Goal: Task Accomplishment & Management: Complete application form

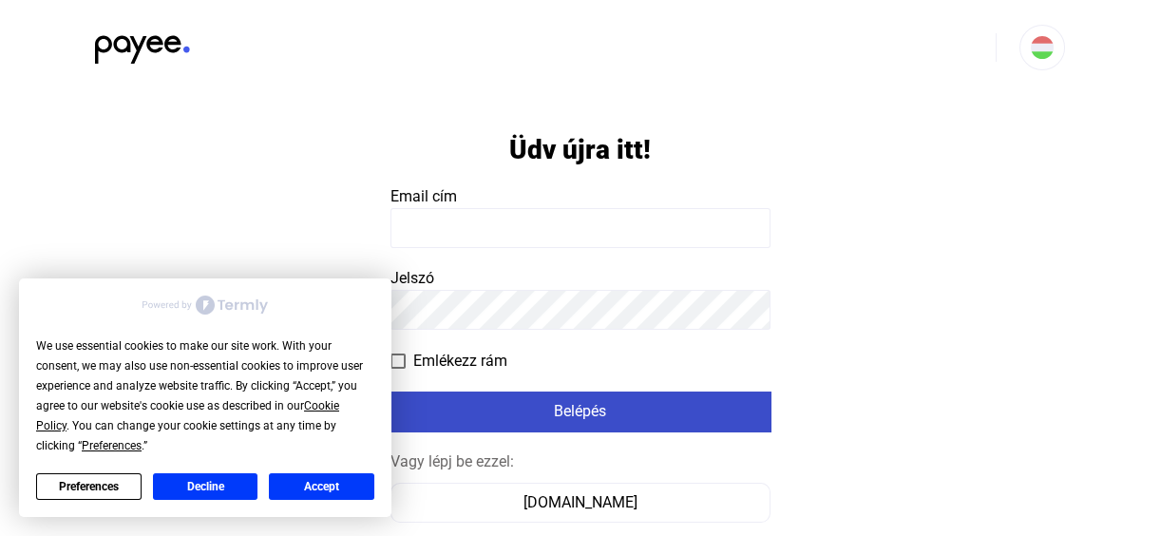
type input "**********"
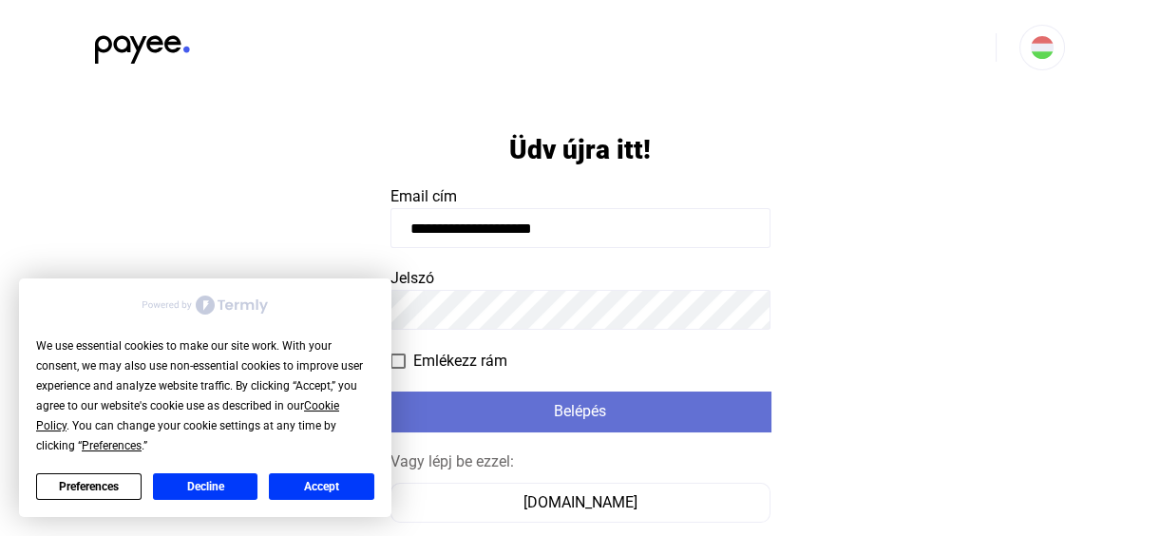
click at [622, 412] on div "Belépés" at bounding box center [580, 411] width 369 height 23
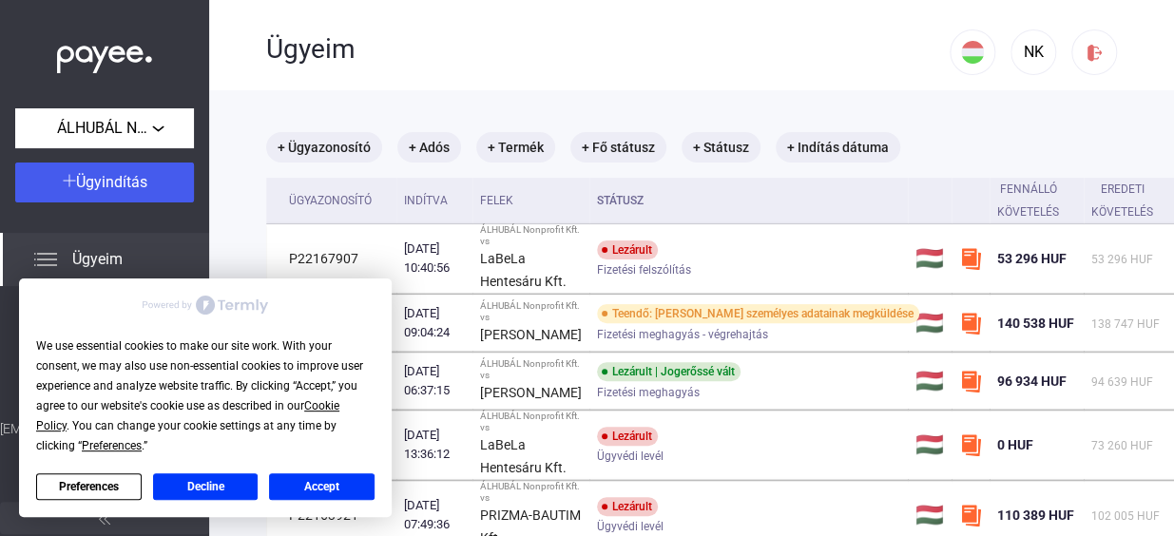
click at [304, 482] on button "Accept" at bounding box center [321, 486] width 105 height 27
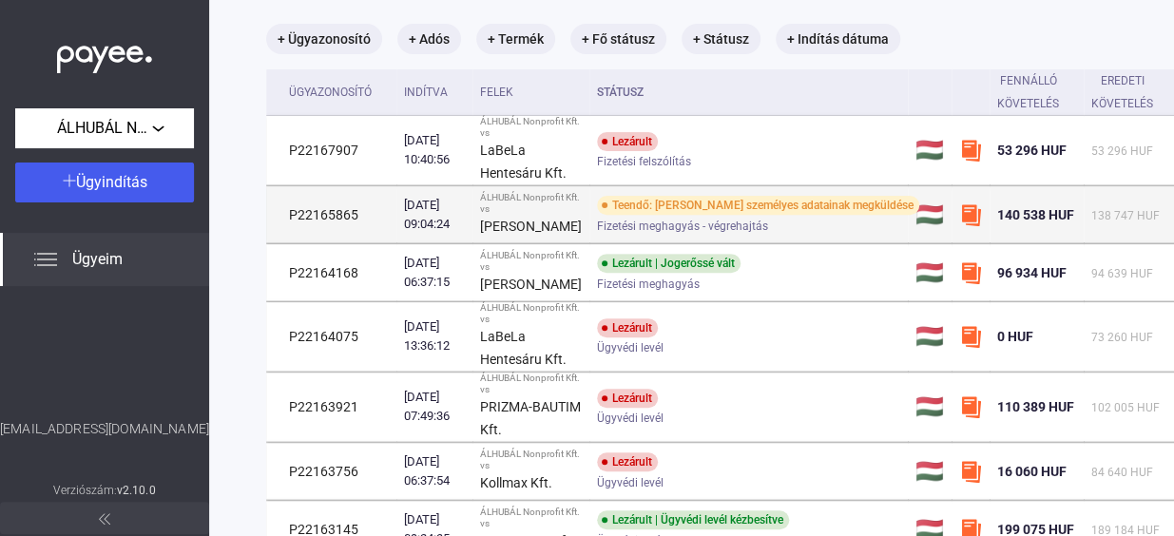
scroll to position [86, 0]
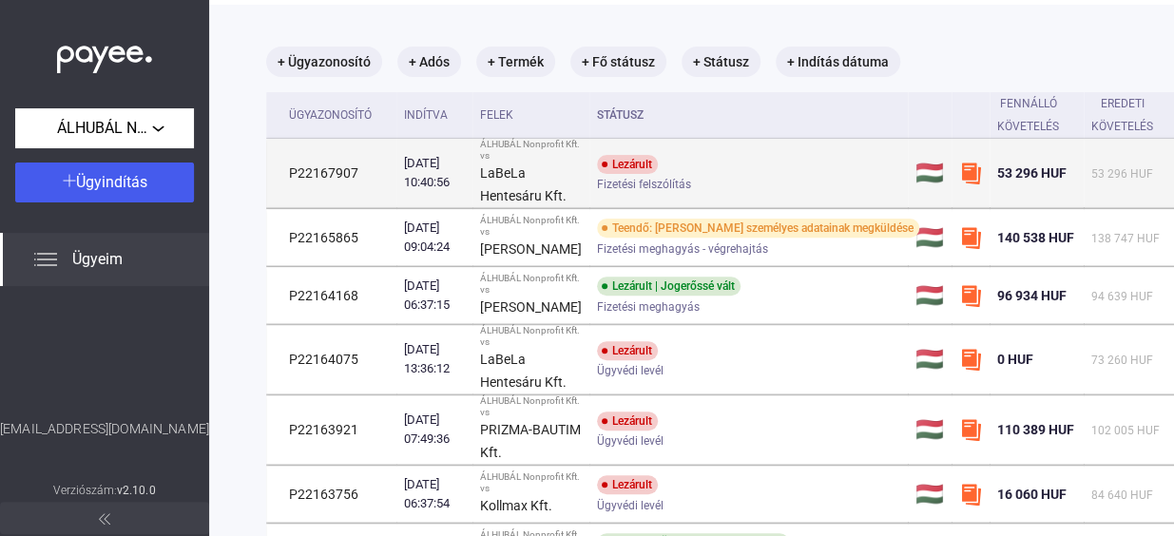
click at [605, 176] on span "Fizetési felszólítás" at bounding box center [644, 184] width 94 height 23
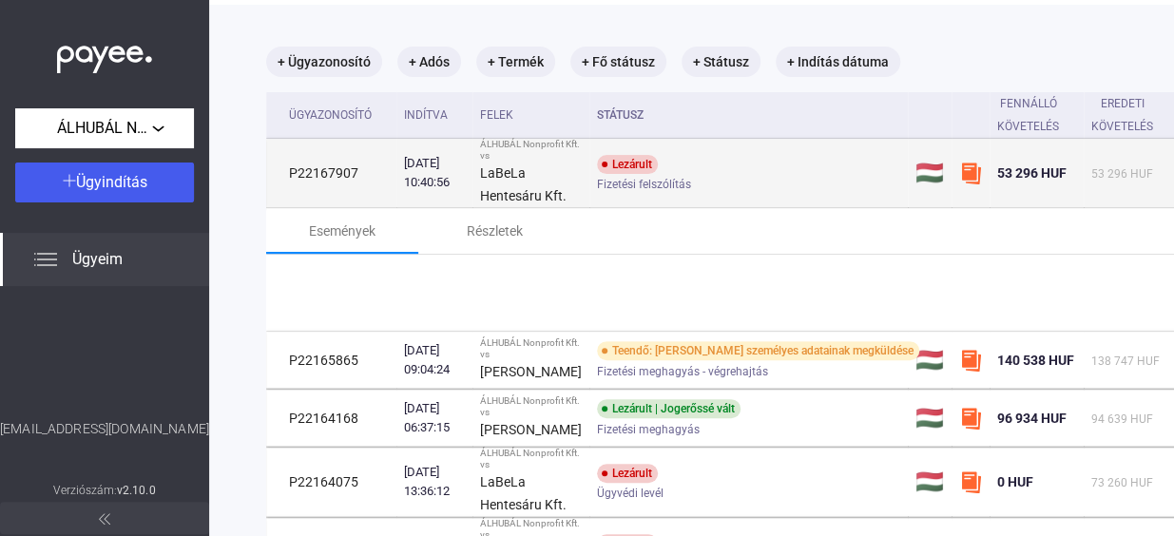
click at [605, 176] on span "Fizetési felszólítás" at bounding box center [644, 184] width 94 height 23
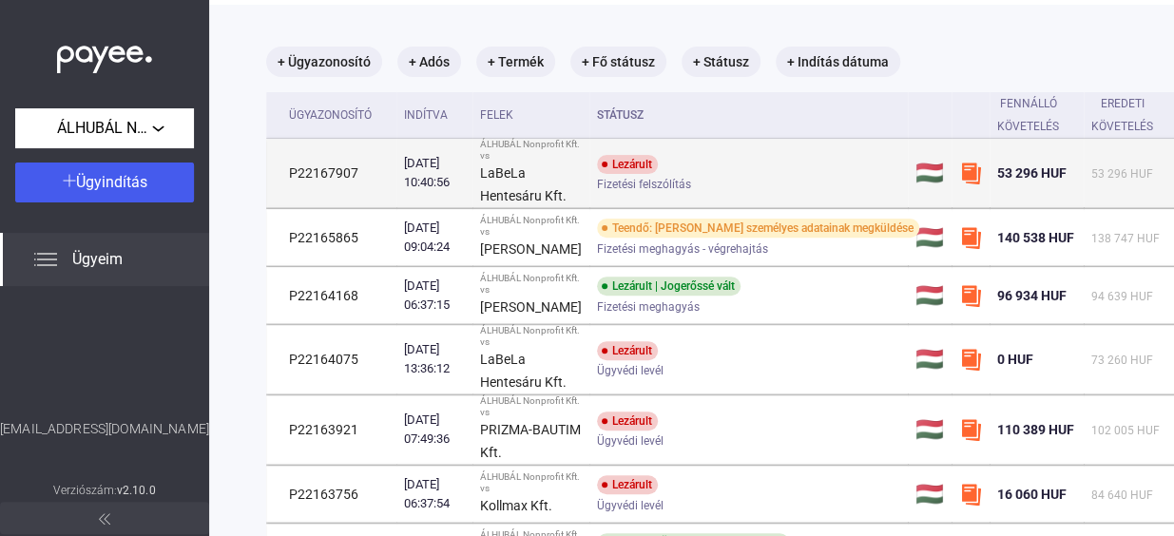
click at [605, 176] on span "Fizetési felszólítás" at bounding box center [644, 184] width 94 height 23
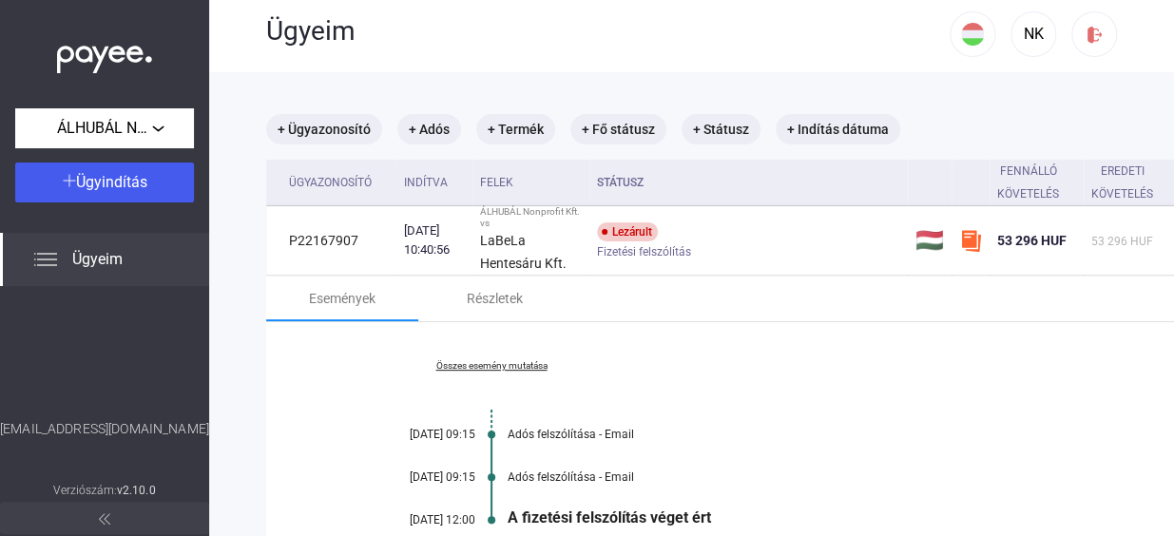
scroll to position [0, 0]
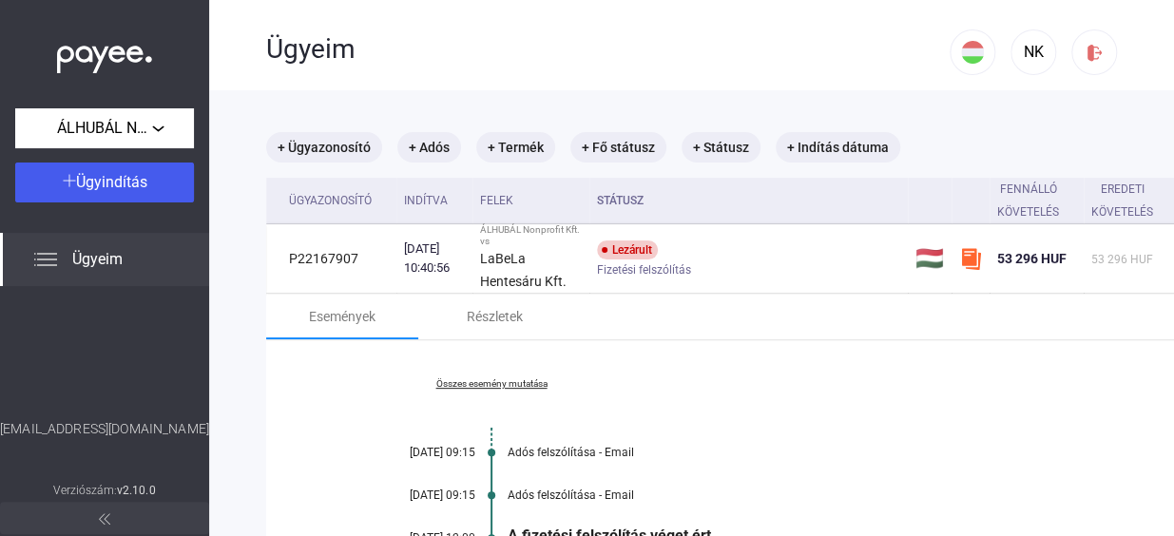
click at [115, 263] on span "Ügyeim" at bounding box center [97, 259] width 50 height 23
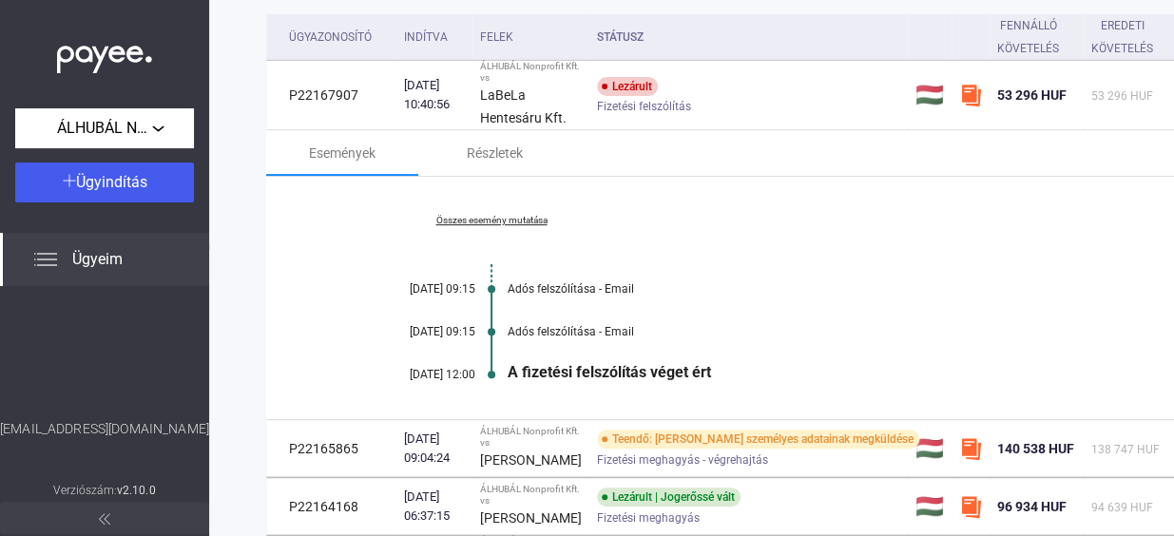
scroll to position [259, 0]
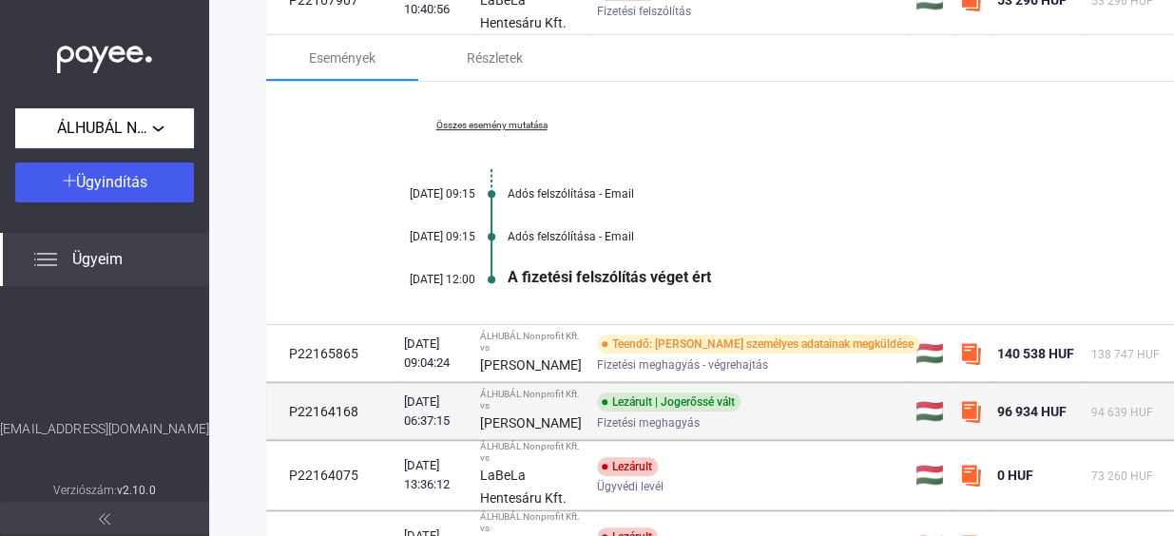
click at [736, 422] on div "Lezárult | Jogerőssé vált Fizetési meghagyás" at bounding box center [748, 411] width 303 height 37
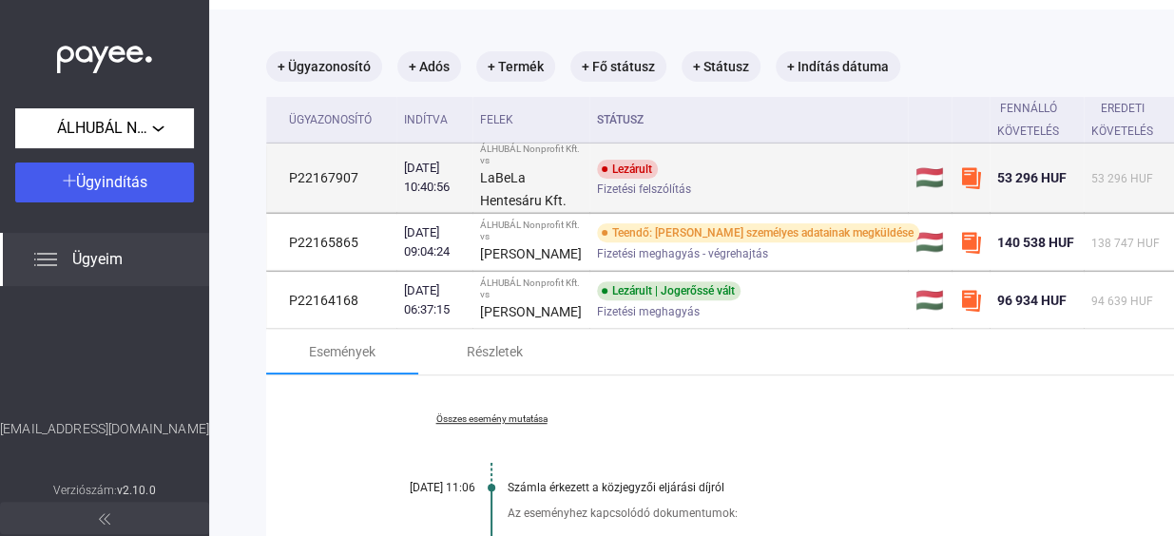
scroll to position [0, 0]
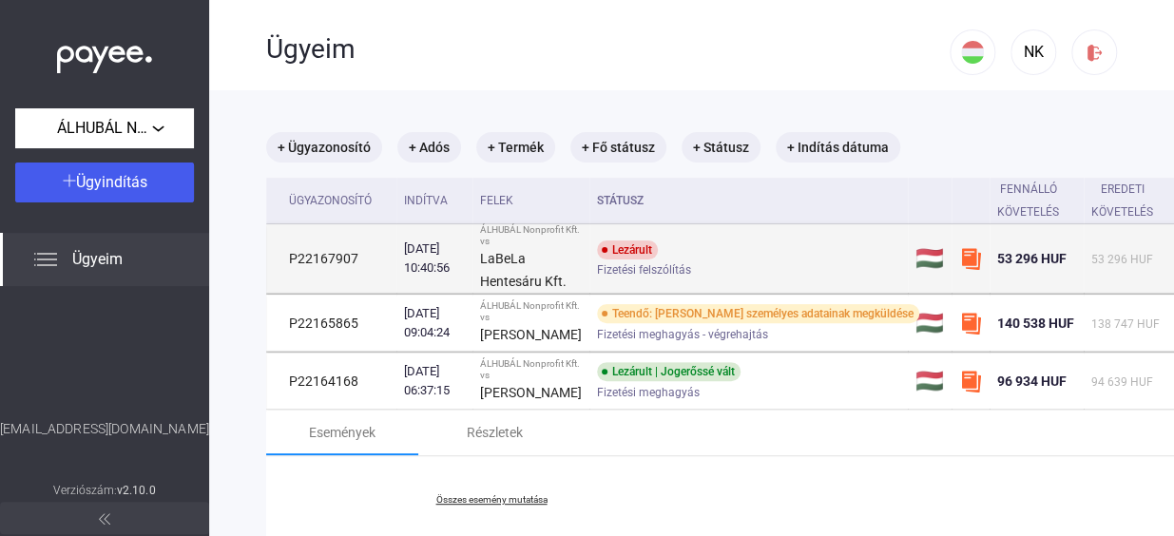
click at [959, 255] on img at bounding box center [970, 258] width 23 height 23
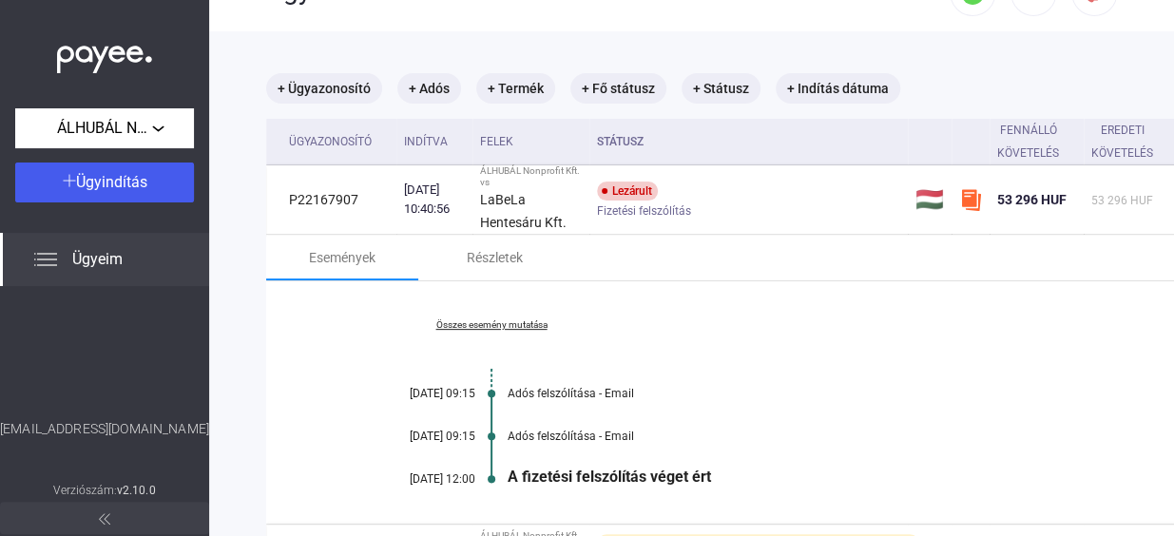
scroll to position [86, 0]
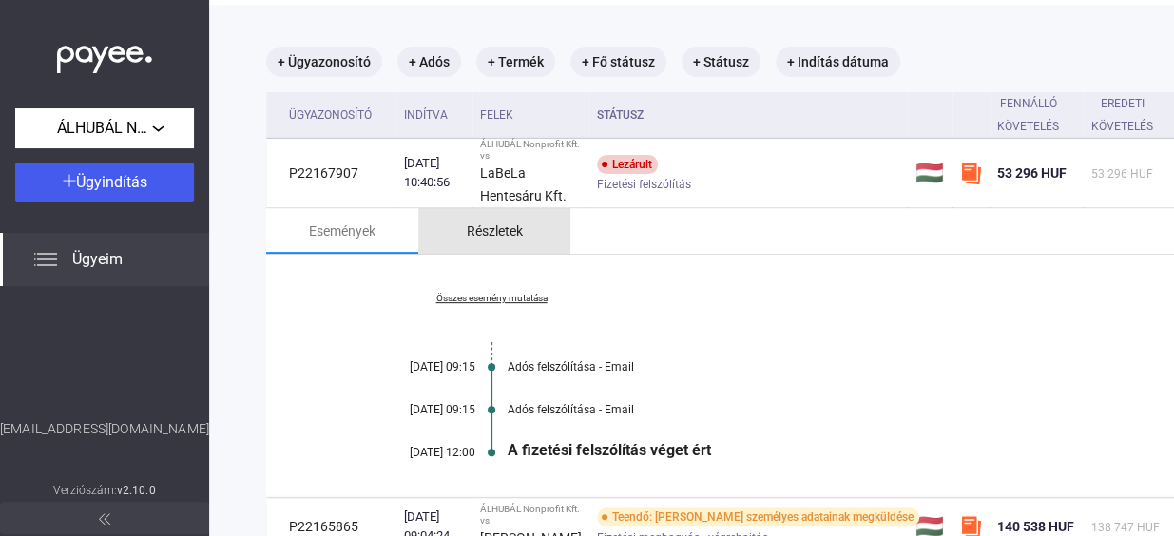
click at [502, 234] on div "Részletek" at bounding box center [495, 231] width 56 height 23
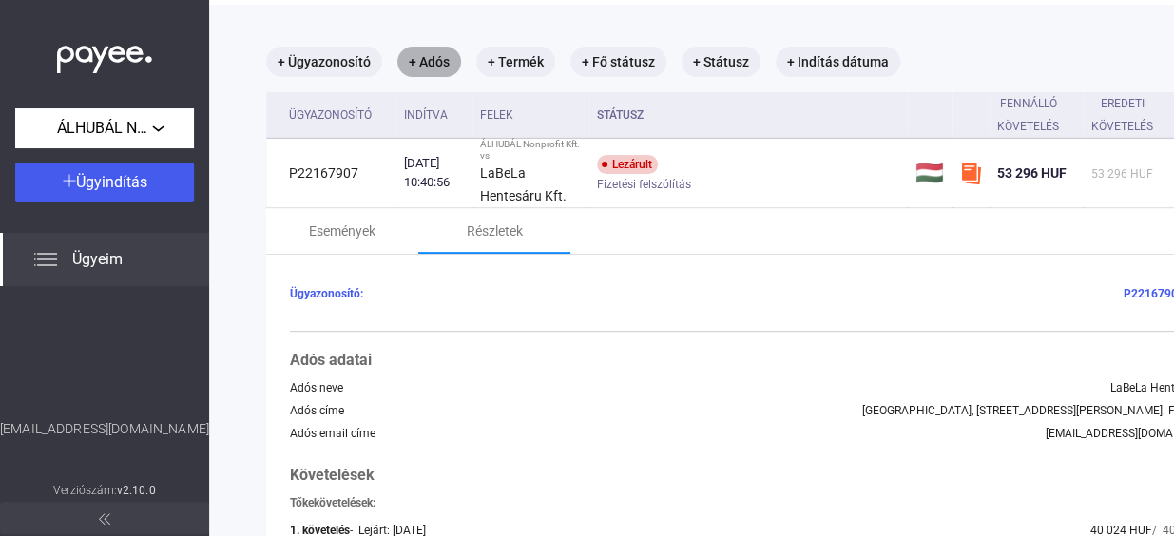
click at [418, 61] on mat-chip "+ Adós" at bounding box center [429, 62] width 64 height 30
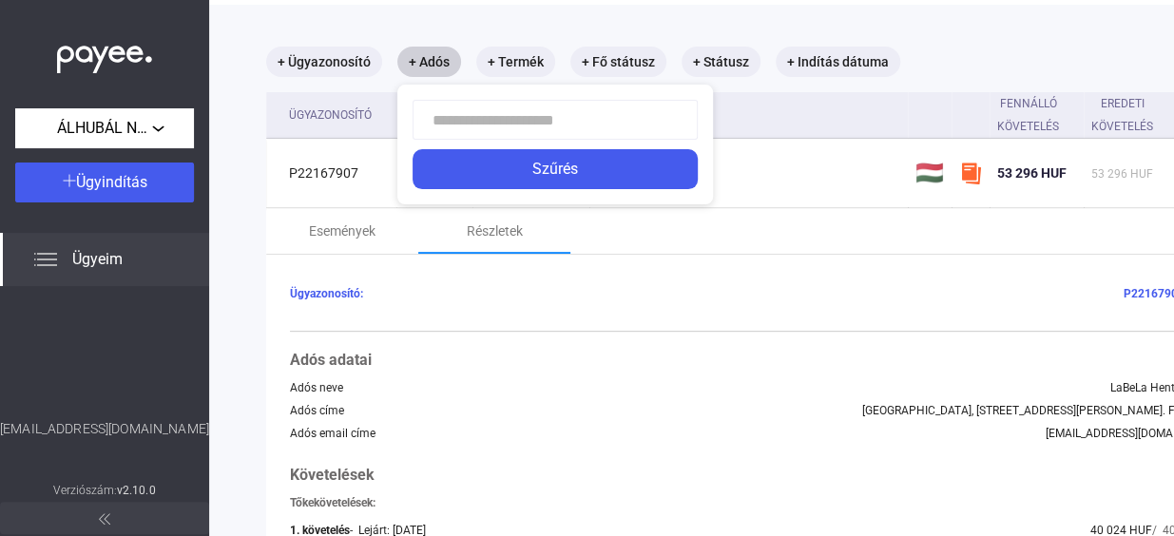
click at [418, 61] on div at bounding box center [587, 268] width 1174 height 536
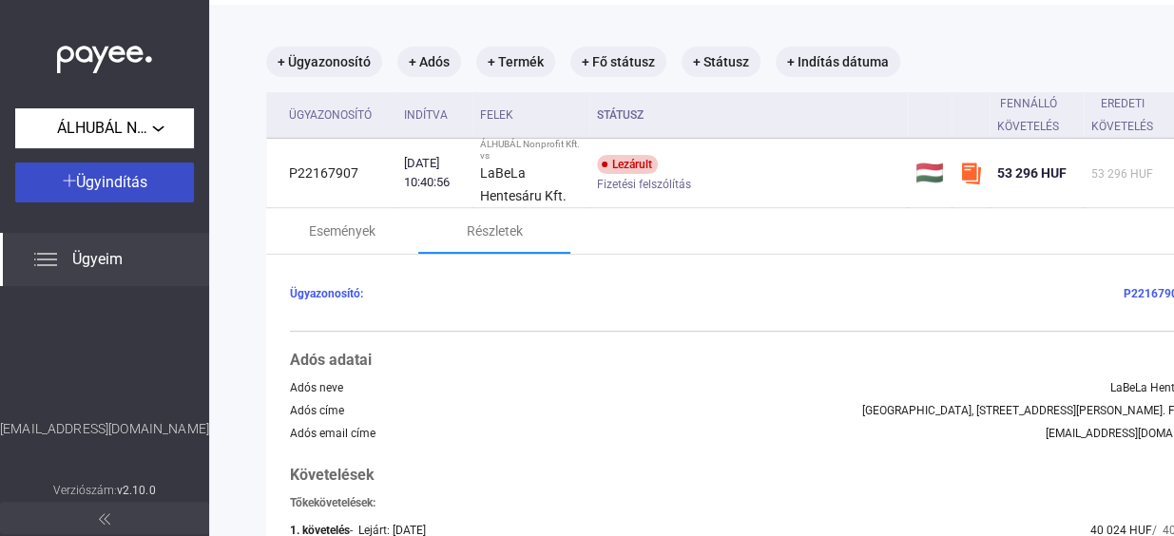
click at [115, 181] on span "Ügyindítás" at bounding box center [111, 182] width 71 height 18
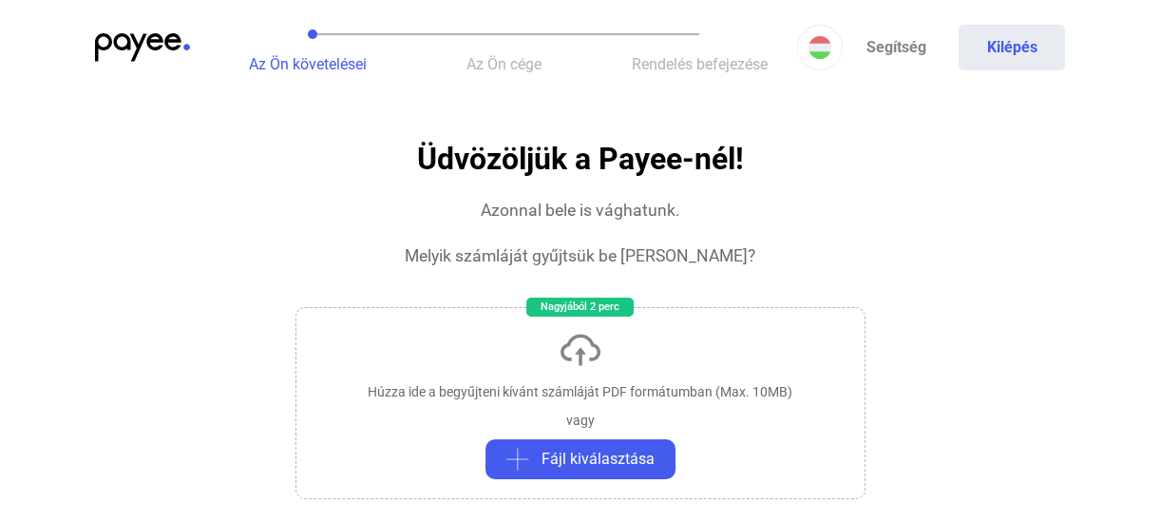
click at [516, 57] on span "Az Ön cége" at bounding box center [504, 64] width 75 height 18
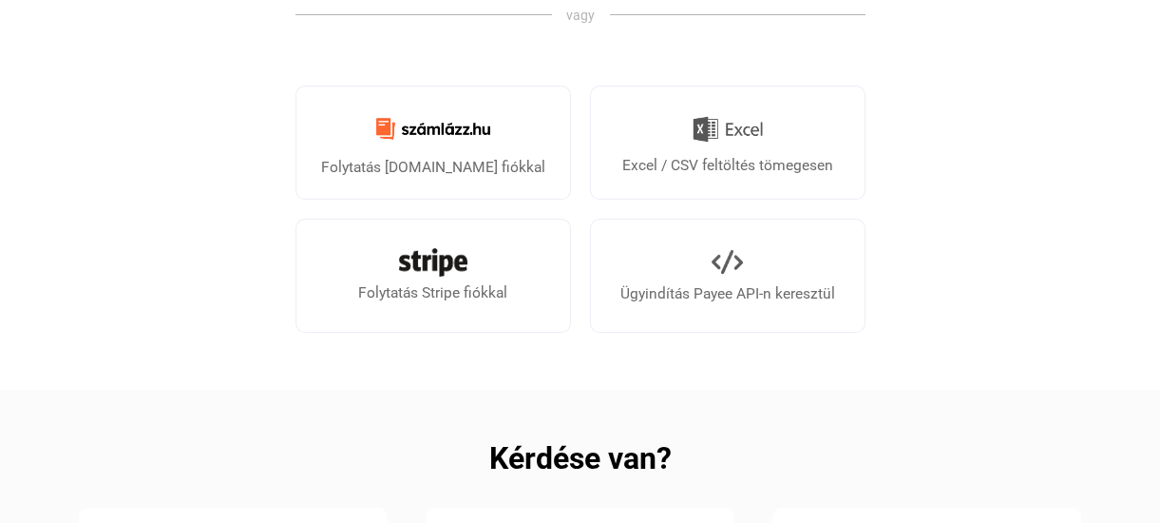
scroll to position [691, 0]
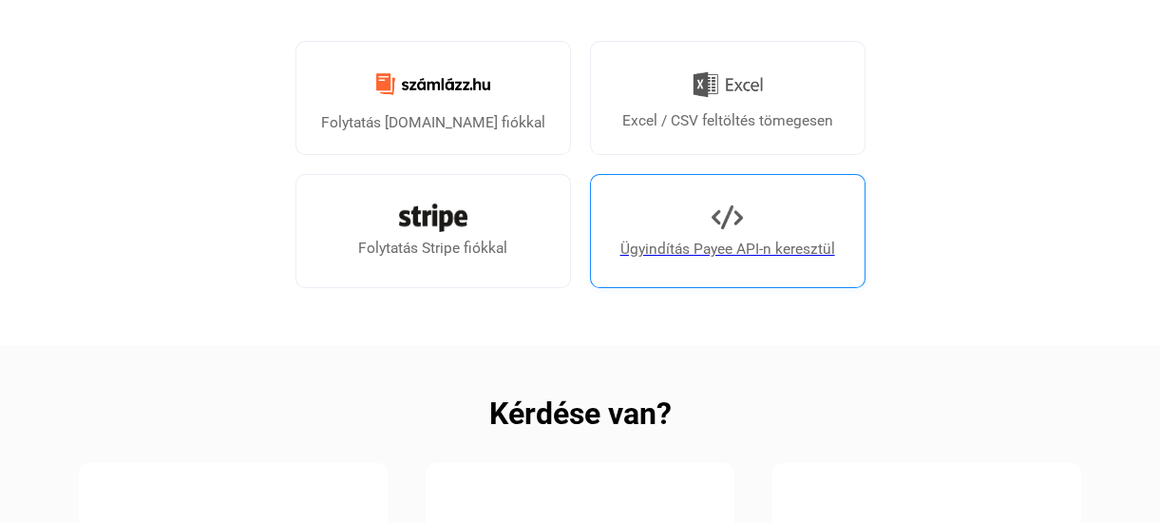
click at [716, 235] on link "Ügyindítás Payee API-n keresztül" at bounding box center [728, 231] width 276 height 114
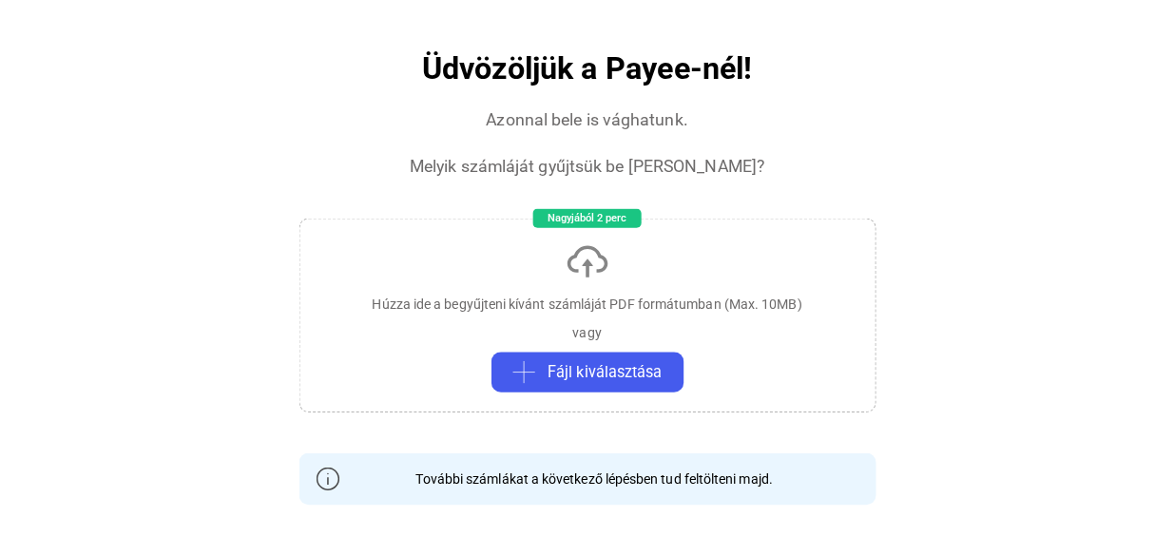
scroll to position [0, 0]
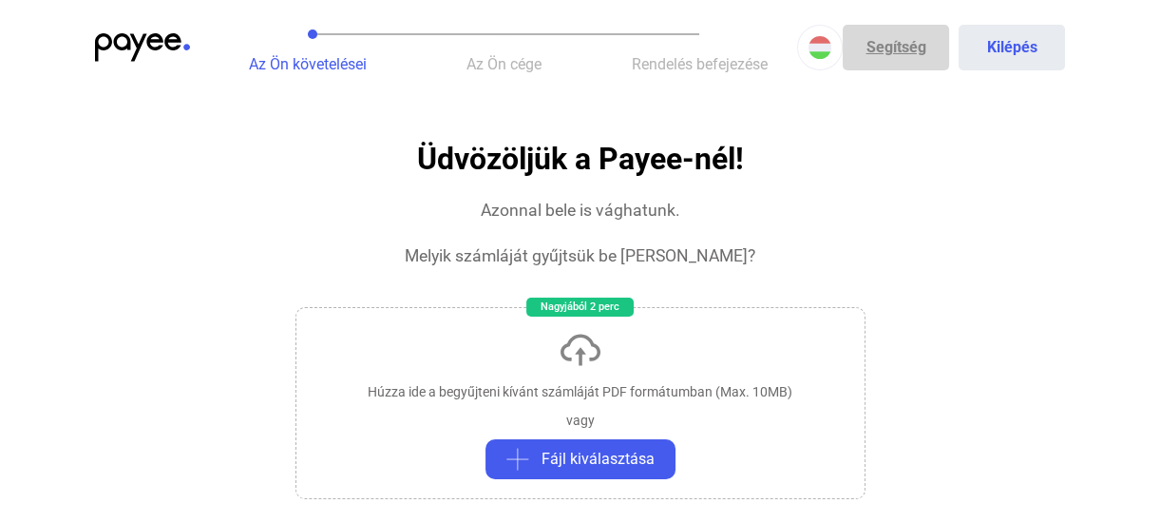
click at [885, 46] on link "Segítség" at bounding box center [896, 48] width 106 height 46
click at [134, 47] on img at bounding box center [142, 47] width 95 height 29
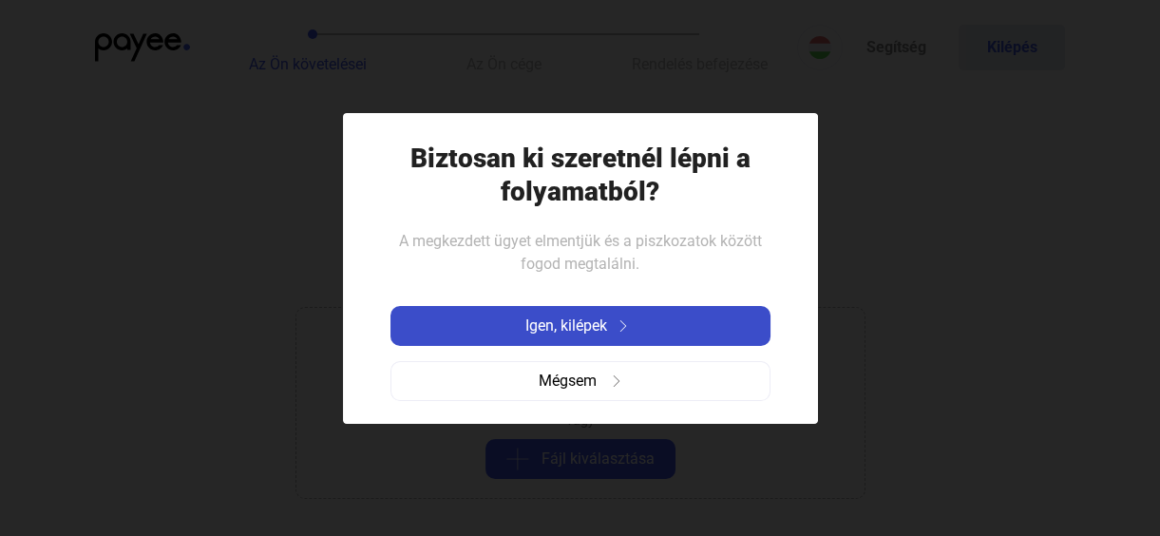
click at [640, 337] on button "Igen, kilépek" at bounding box center [581, 326] width 380 height 40
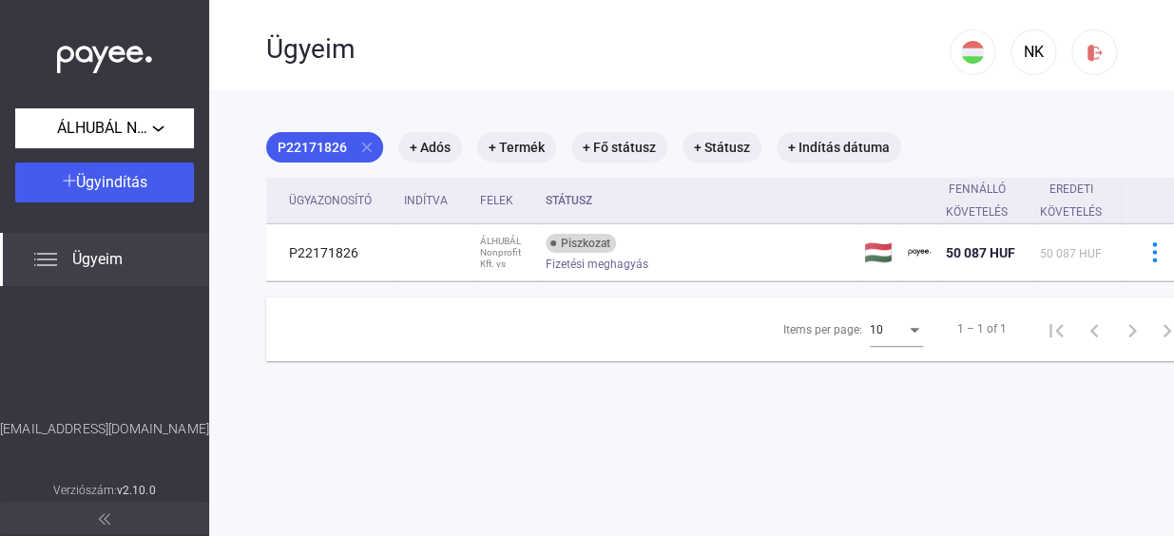
click at [48, 258] on img at bounding box center [45, 259] width 23 height 23
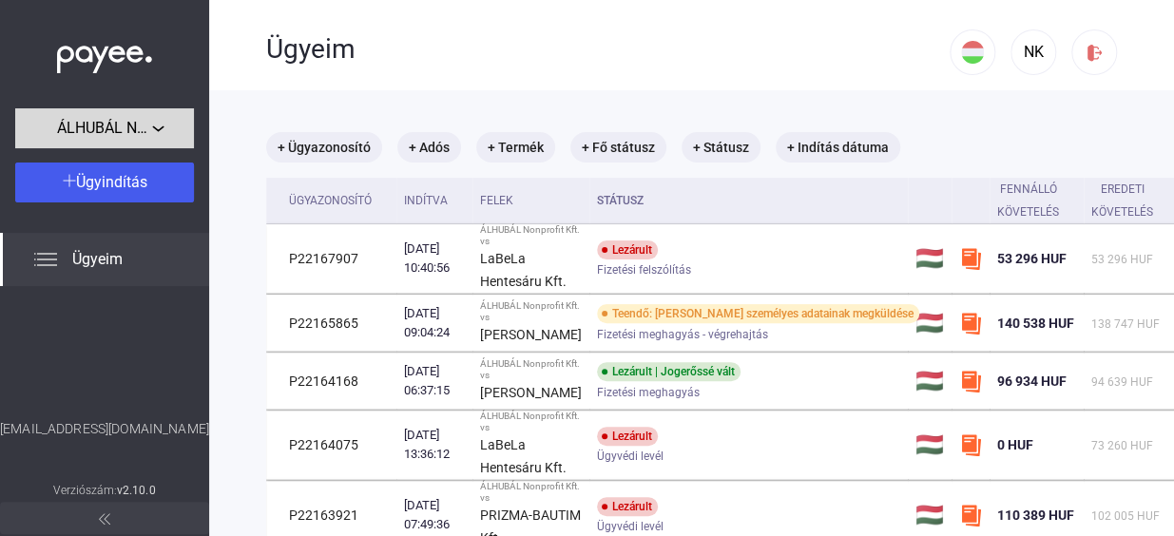
click at [167, 127] on div "ÁLHUBÁL Nonprofit Kft." at bounding box center [104, 129] width 167 height 24
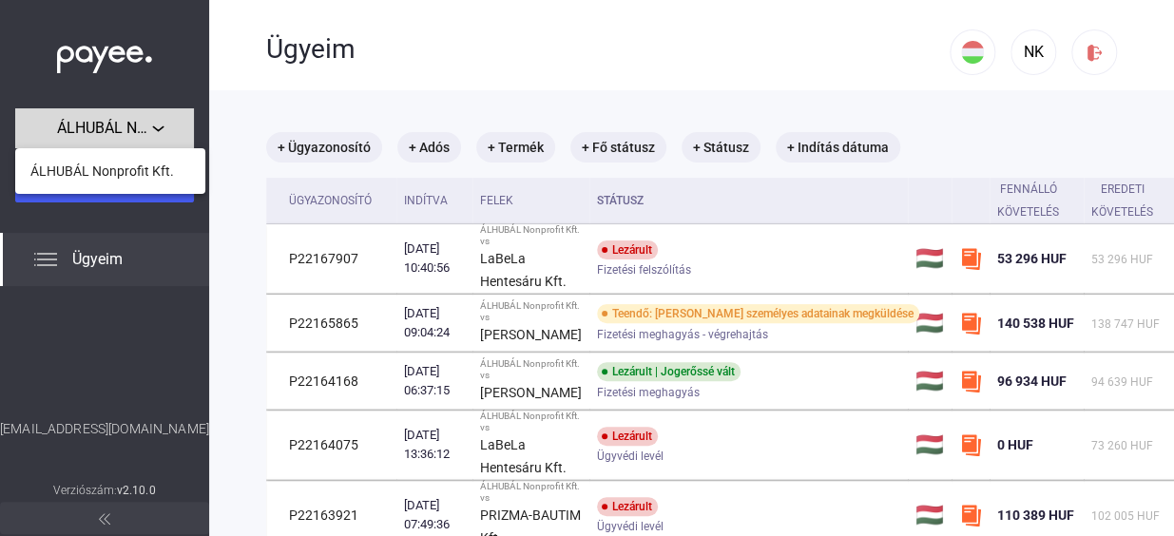
click at [167, 127] on div at bounding box center [587, 268] width 1174 height 536
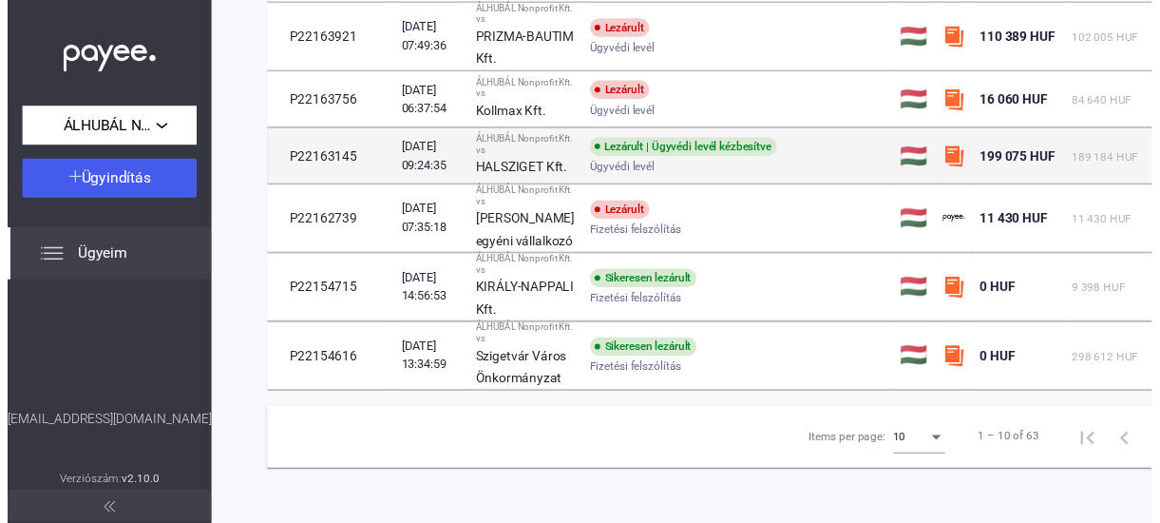
scroll to position [485, 0]
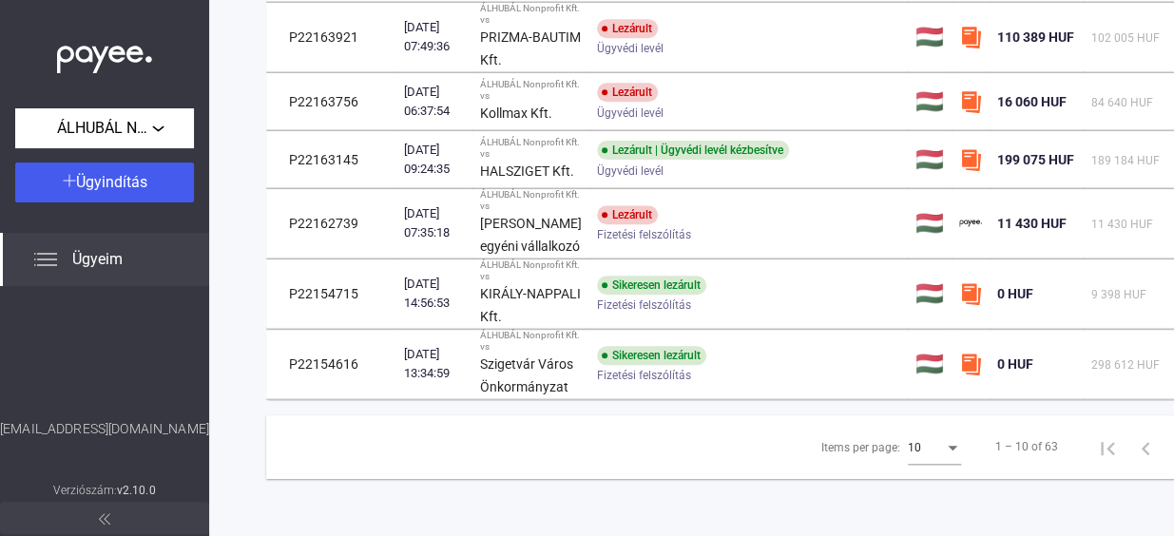
click at [48, 259] on img at bounding box center [45, 259] width 23 height 23
click at [56, 173] on div "Ügyindítás" at bounding box center [104, 182] width 167 height 23
